Goal: Connect with others: Connect with others

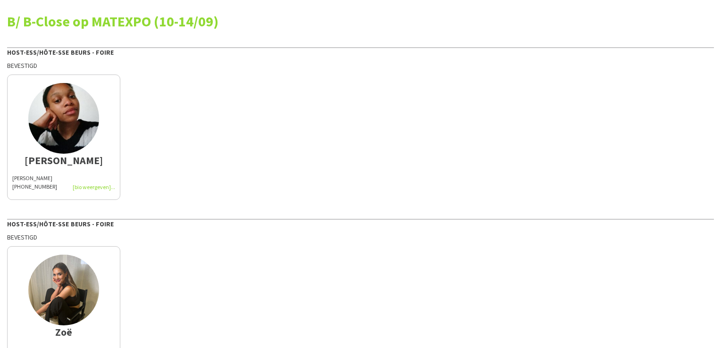
click at [98, 190] on div "[PHONE_NUMBER]" at bounding box center [63, 187] width 103 height 8
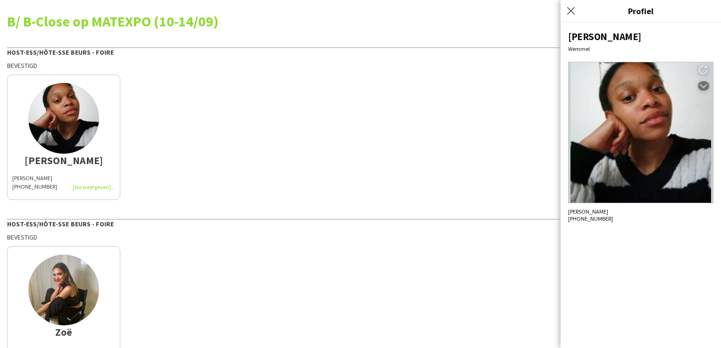
click at [67, 286] on img at bounding box center [63, 290] width 71 height 71
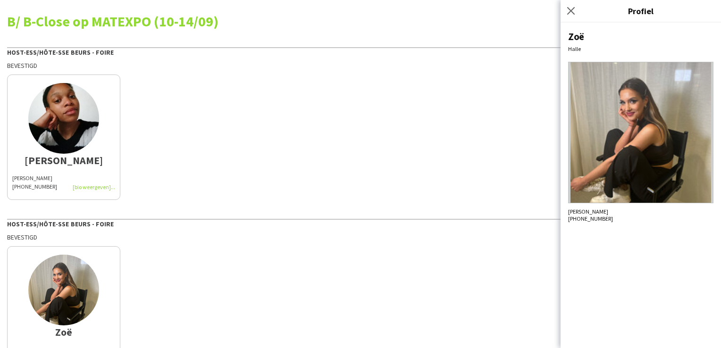
drag, startPoint x: 329, startPoint y: 217, endPoint x: 325, endPoint y: 122, distance: 95.4
click at [325, 122] on div "B/ B-Close op MATEXPO (10-14/09) Host-ess/Hôte-sse Beurs - Foire Bevestigd Arie…" at bounding box center [360, 189] width 721 height 378
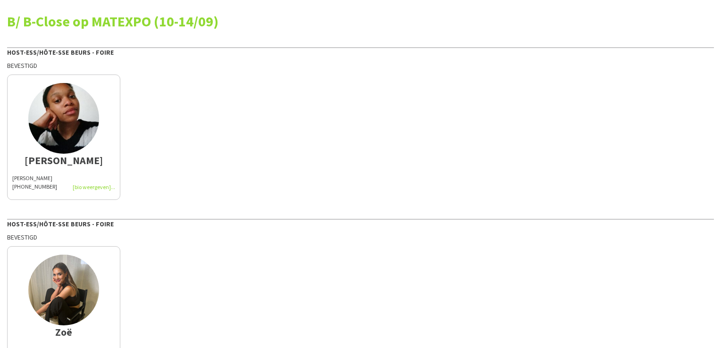
scroll to position [64, 0]
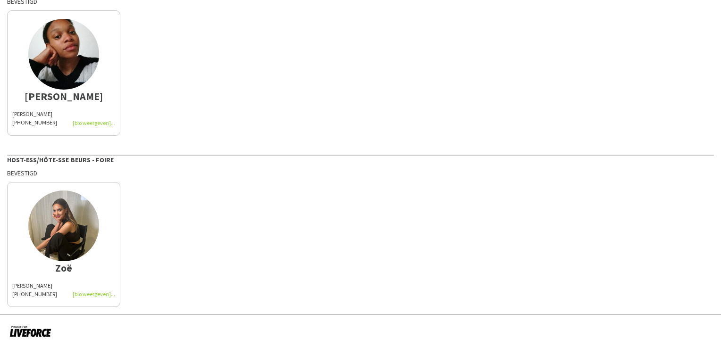
click at [98, 294] on div "[PERSON_NAME] [PHONE_NUMBER]" at bounding box center [63, 290] width 103 height 17
